Goal: Task Accomplishment & Management: Use online tool/utility

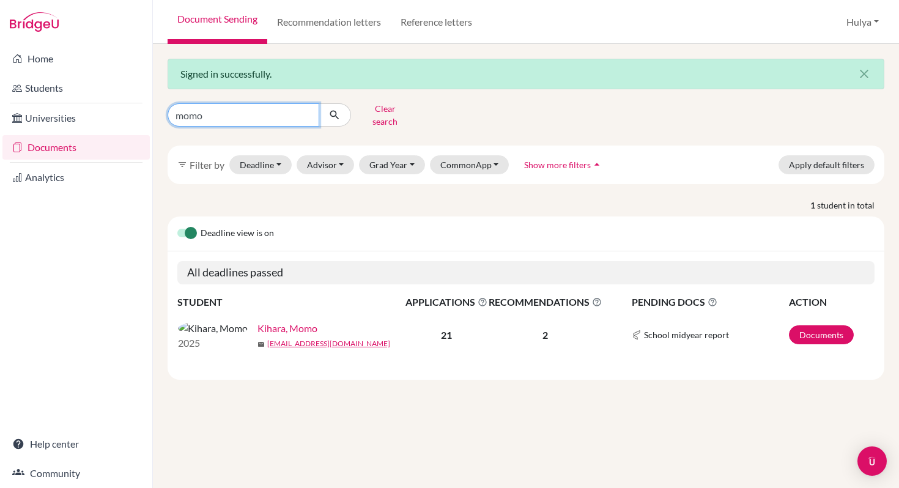
click at [299, 111] on input "momo" at bounding box center [244, 114] width 152 height 23
type input "[PERSON_NAME]"
click button "submit" at bounding box center [335, 114] width 32 height 23
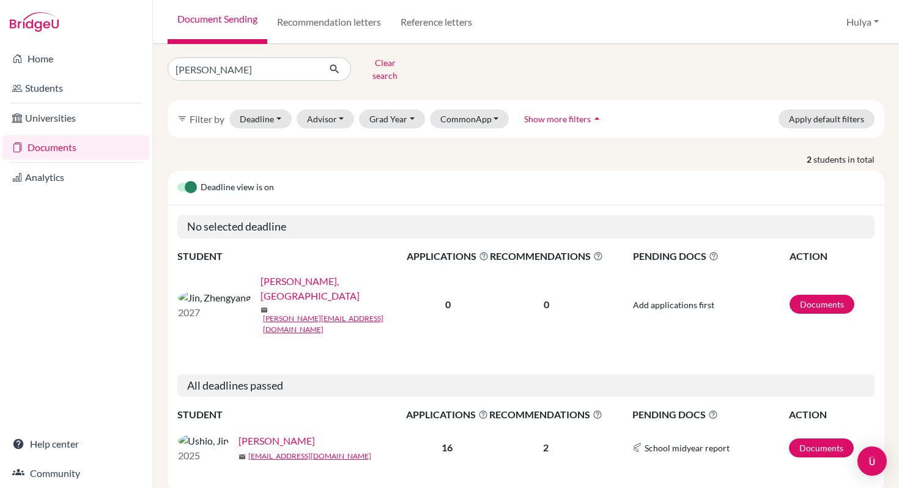
scroll to position [57, 0]
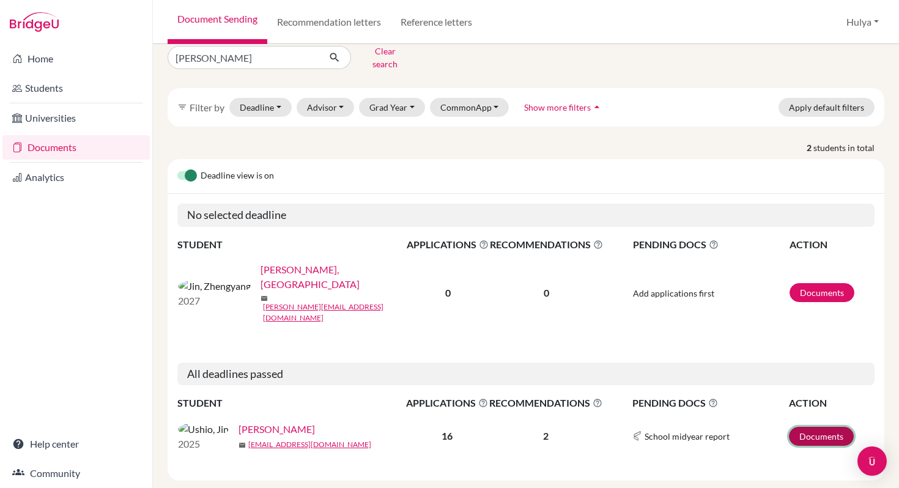
click at [807, 427] on link "Documents" at bounding box center [821, 436] width 65 height 19
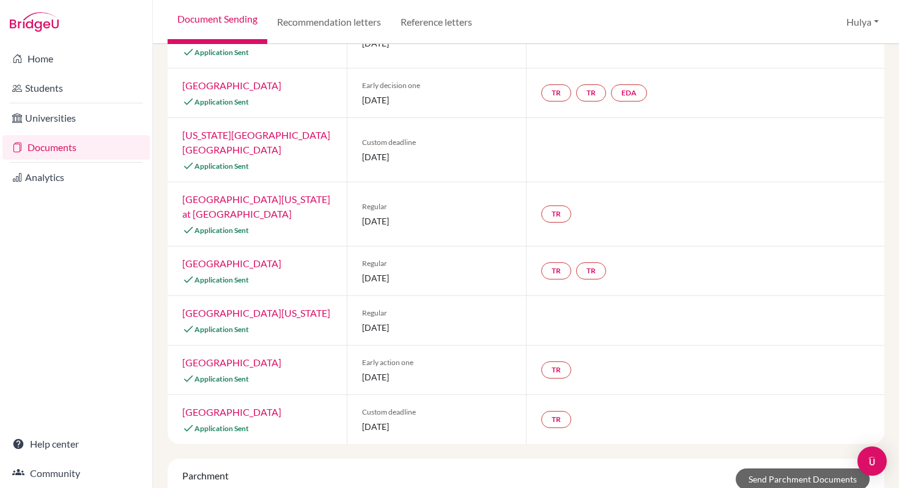
scroll to position [672, 0]
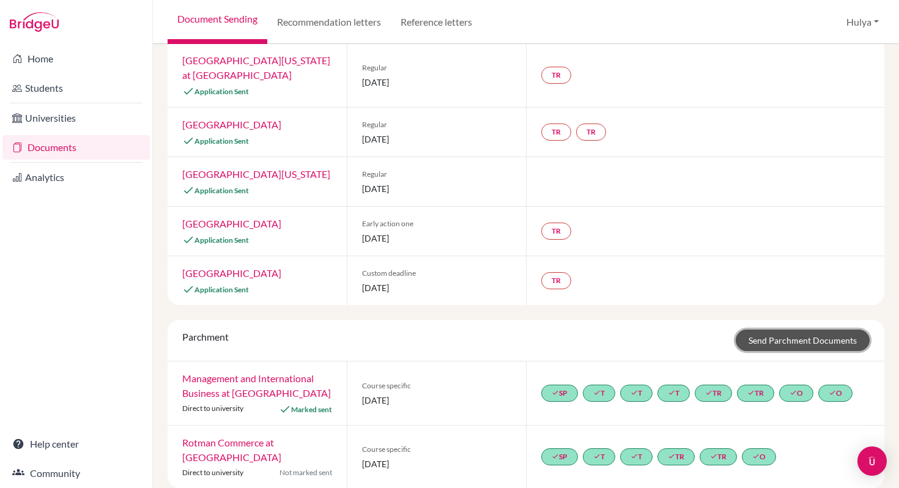
click at [790, 332] on link "Send Parchment Documents" at bounding box center [803, 340] width 134 height 21
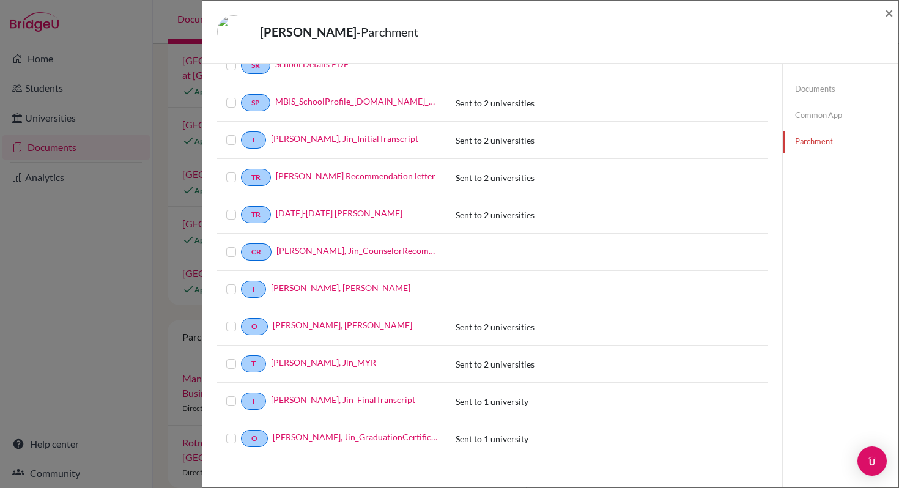
scroll to position [92, 0]
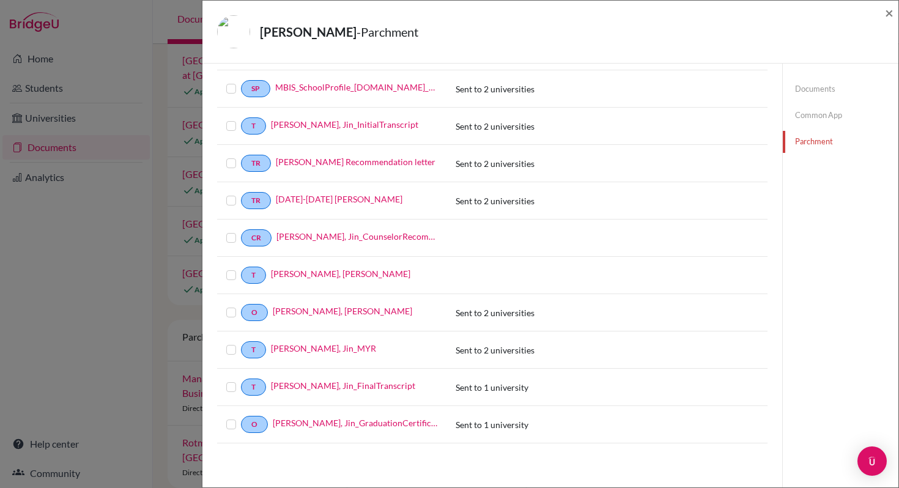
click at [241, 380] on label at bounding box center [241, 380] width 0 height 0
click at [0, 0] on input "checkbox" at bounding box center [0, 0] width 0 height 0
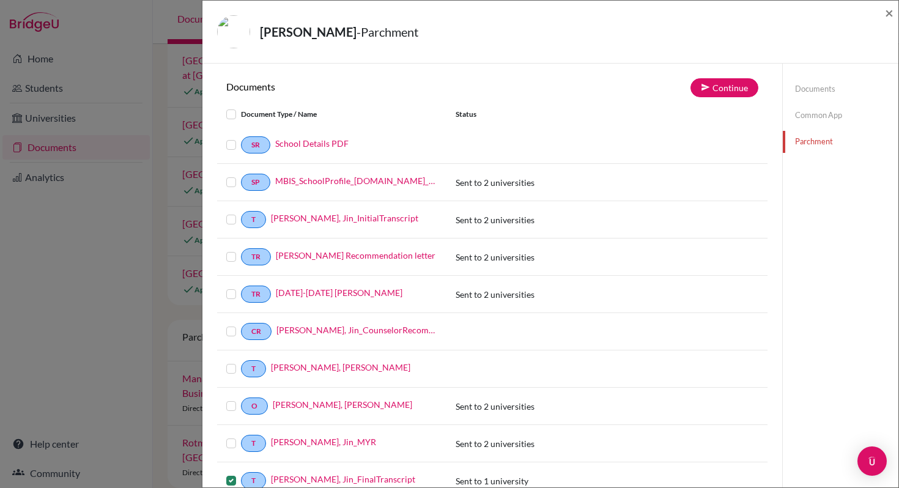
click at [722, 76] on div "Documents Continue Document Type / Name Status SR School Details PDF SP MBIS_Sc…" at bounding box center [492, 322] width 580 height 517
click at [722, 83] on button "Continue" at bounding box center [725, 87] width 68 height 19
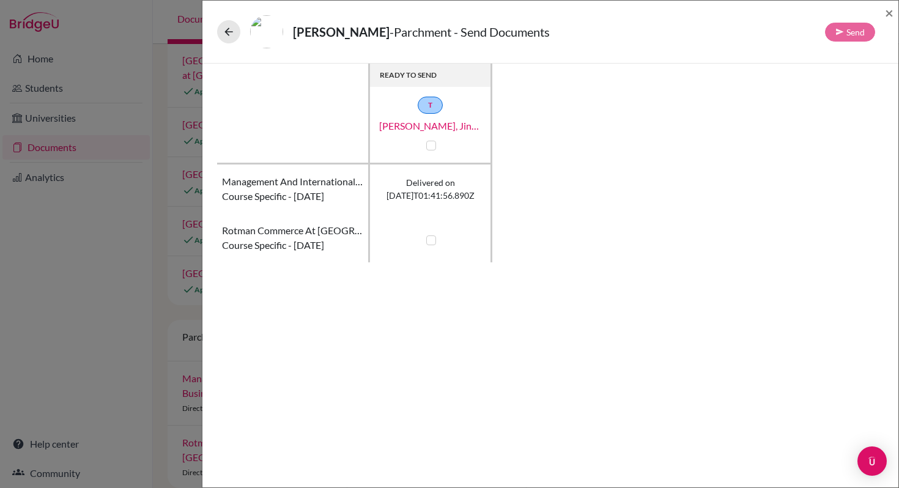
click at [323, 198] on span "Course specific - 01 February 2025" at bounding box center [273, 196] width 102 height 15
